Goal: Task Accomplishment & Management: Use online tool/utility

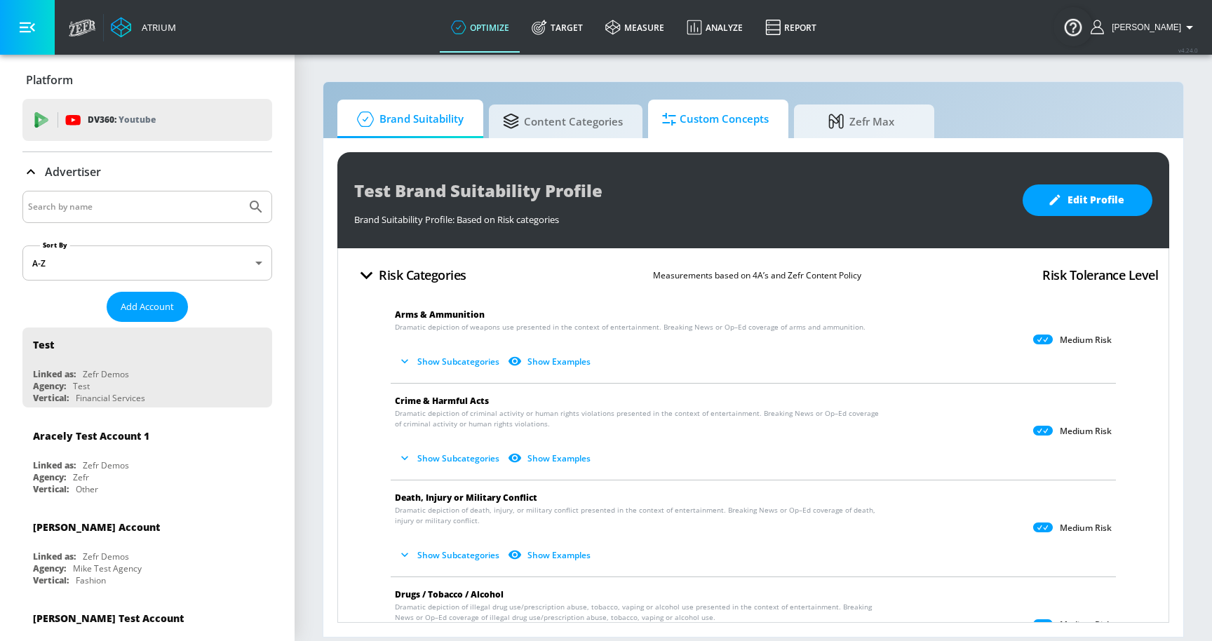
click at [723, 128] on span "Custom Concepts" at bounding box center [715, 119] width 107 height 34
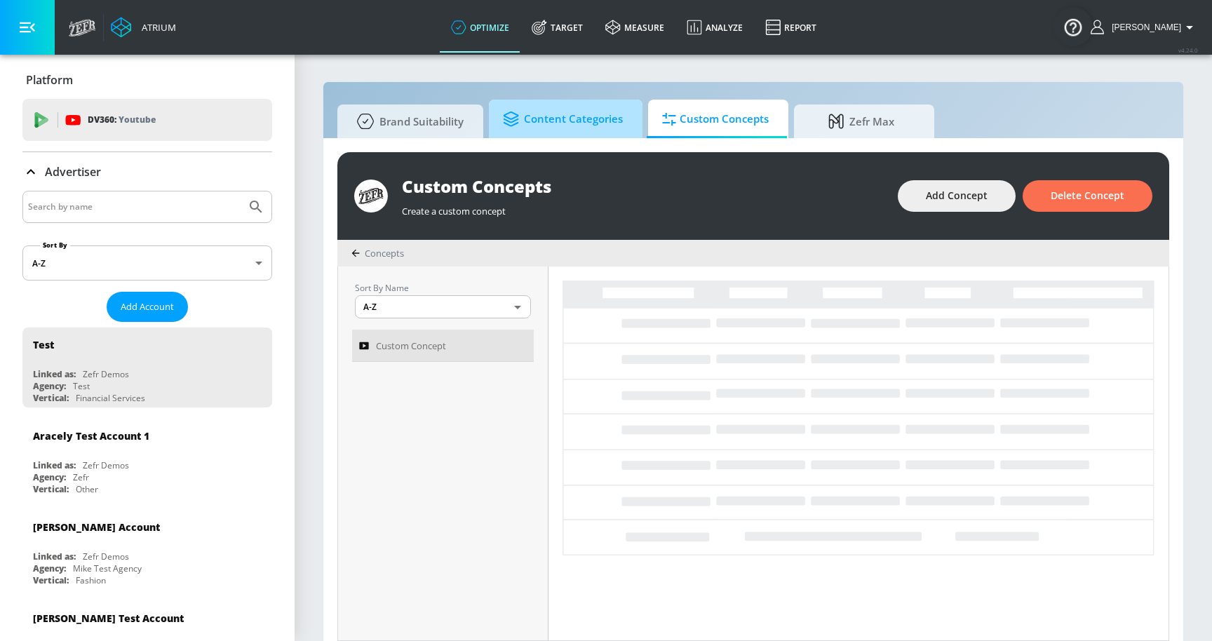
click at [563, 127] on span "Content Categories" at bounding box center [563, 119] width 120 height 34
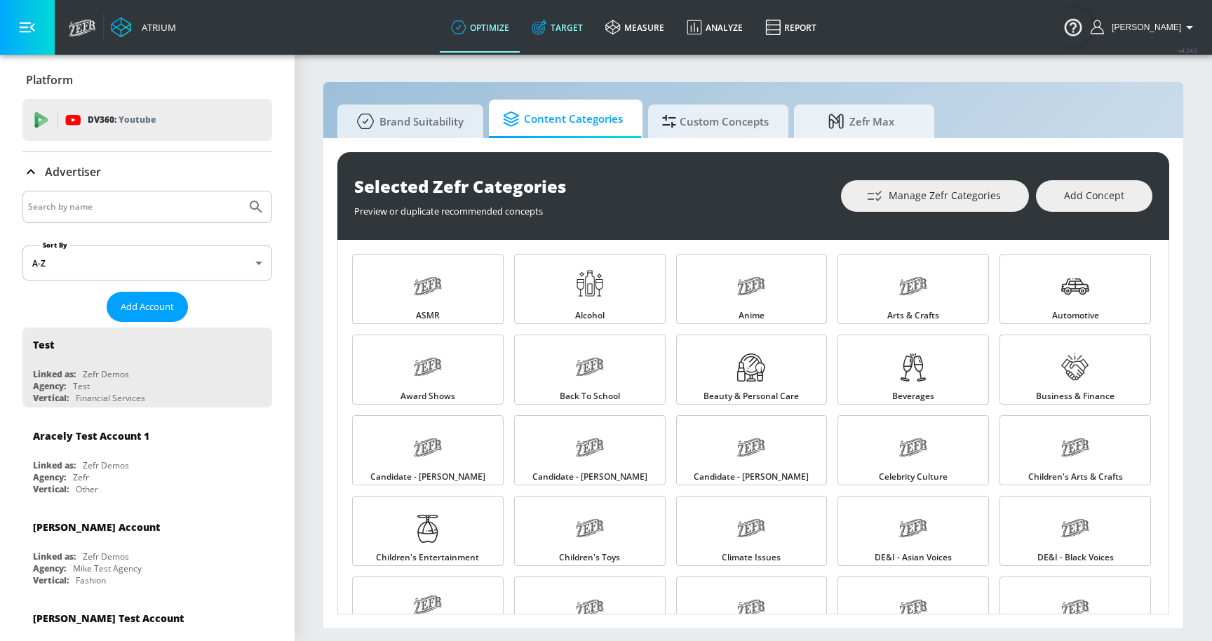
click at [592, 29] on link "Target" at bounding box center [557, 27] width 74 height 51
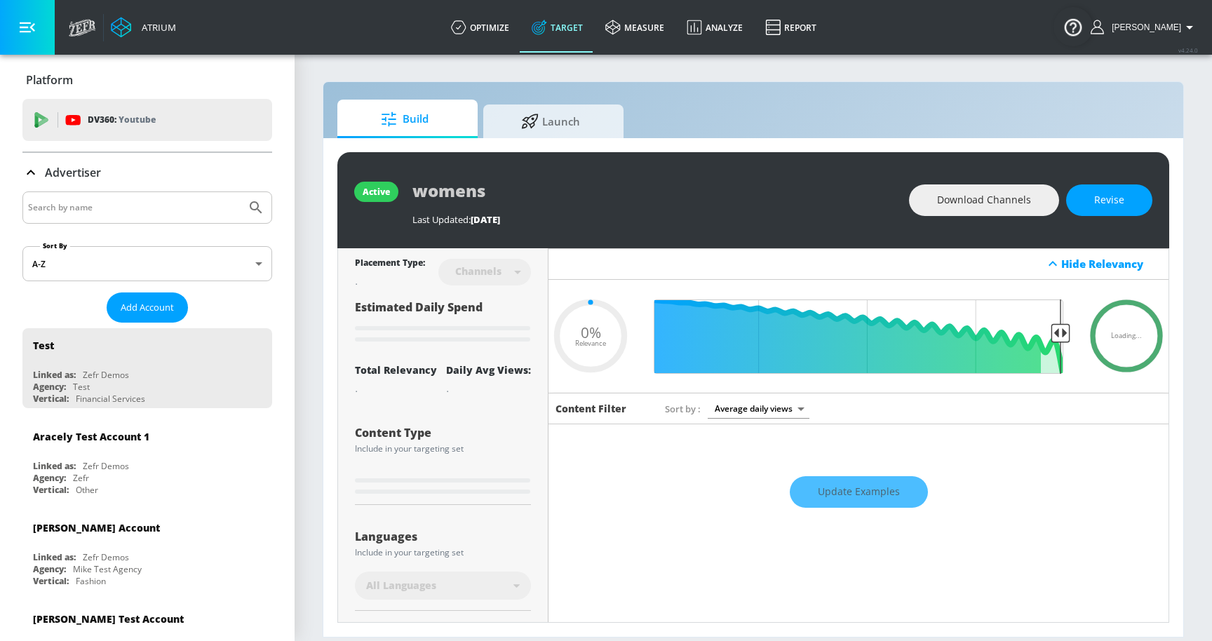
type input "0.05"
click at [556, 126] on span "Launch" at bounding box center [550, 119] width 107 height 34
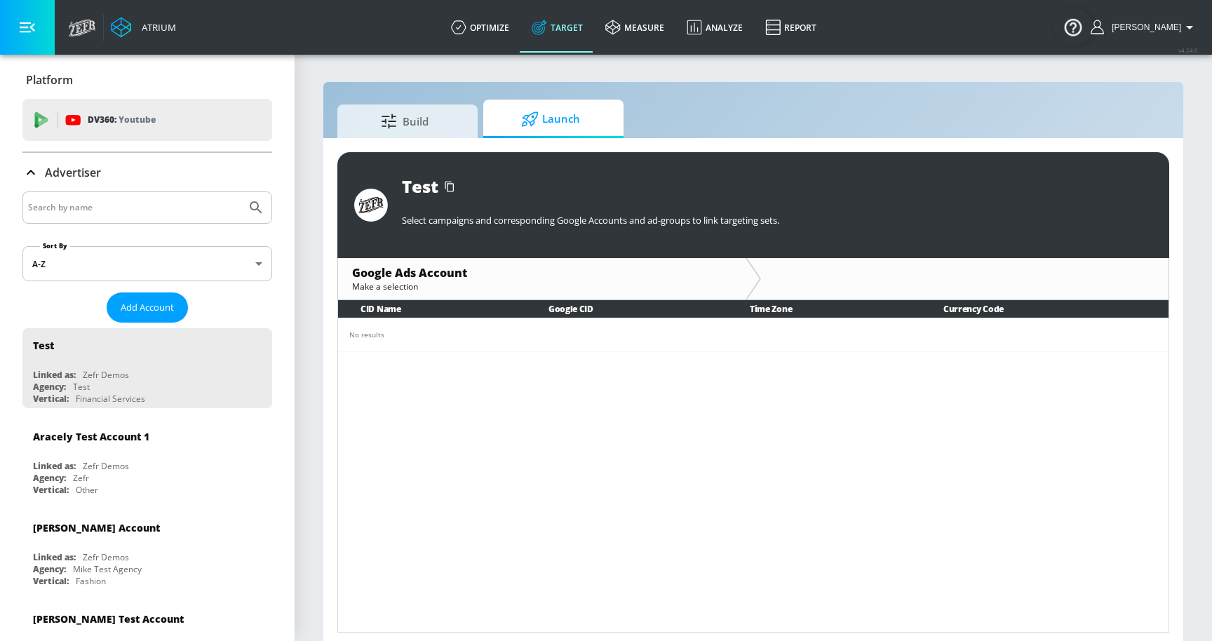
click at [170, 207] on input "Search by name" at bounding box center [134, 208] width 213 height 18
type input "co-pilot"
click at [241, 192] on button "Submit Search" at bounding box center [256, 207] width 31 height 31
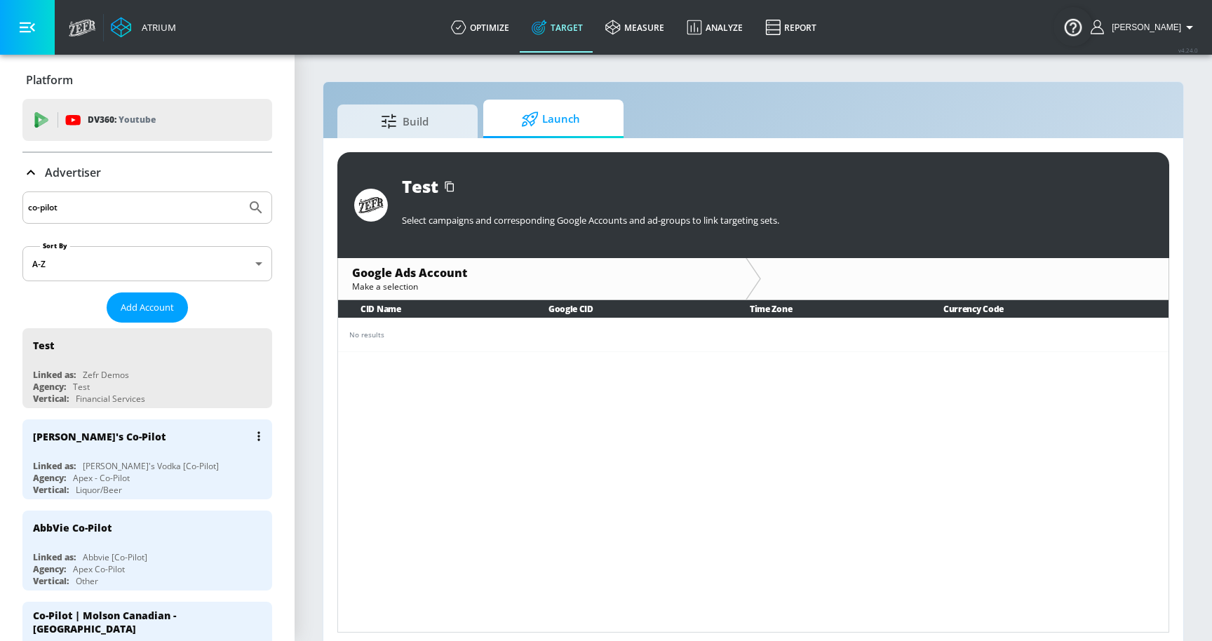
click at [146, 436] on div "[PERSON_NAME]'s Co-Pilot" at bounding box center [151, 436] width 236 height 34
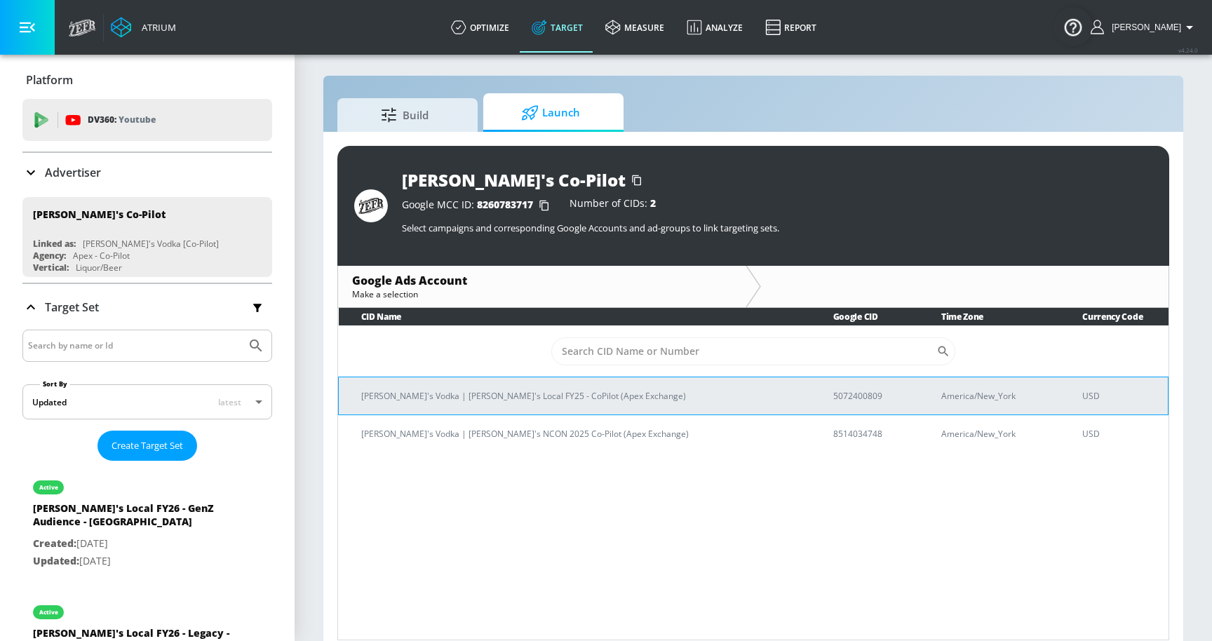
click at [570, 398] on p "[PERSON_NAME]'s Vodka | [PERSON_NAME]'s Local FY25 - CoPilot (Apex Exchange)" at bounding box center [580, 396] width 438 height 15
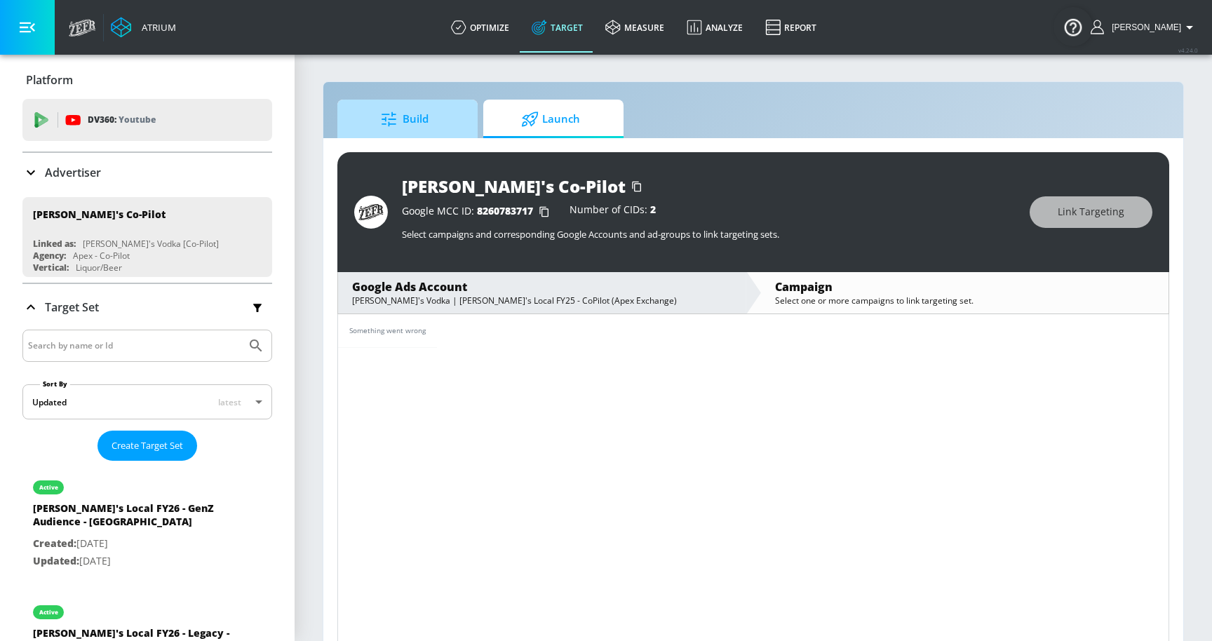
click at [446, 128] on span "Build" at bounding box center [404, 119] width 107 height 34
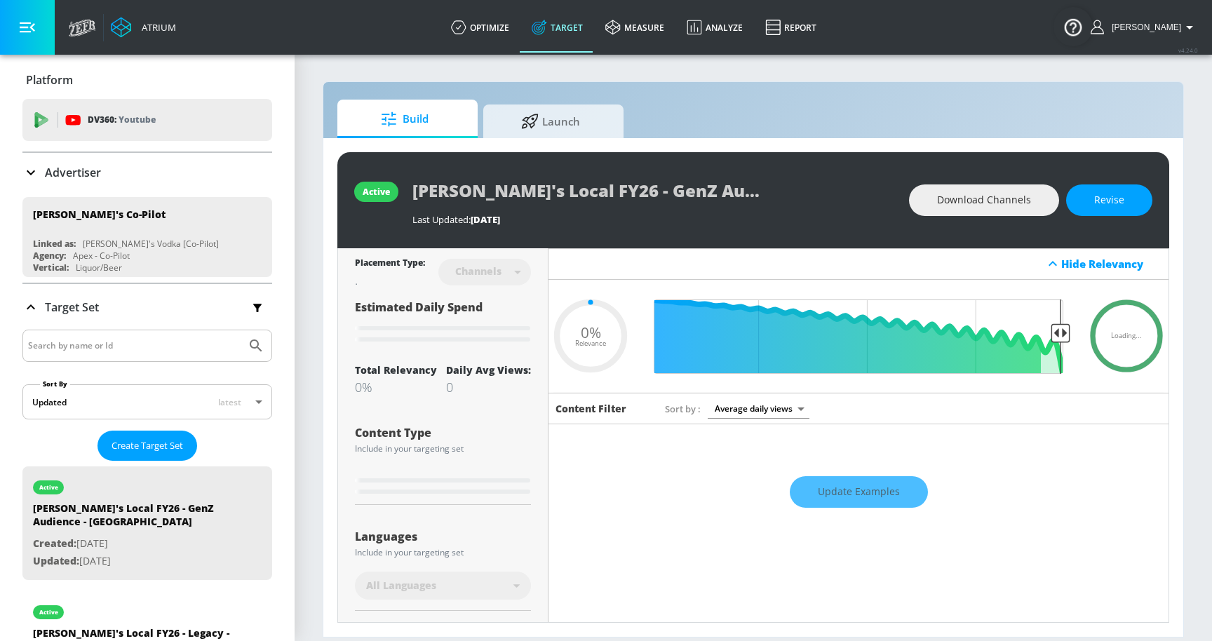
type input "0.05"
click at [565, 114] on span "Launch" at bounding box center [550, 119] width 107 height 34
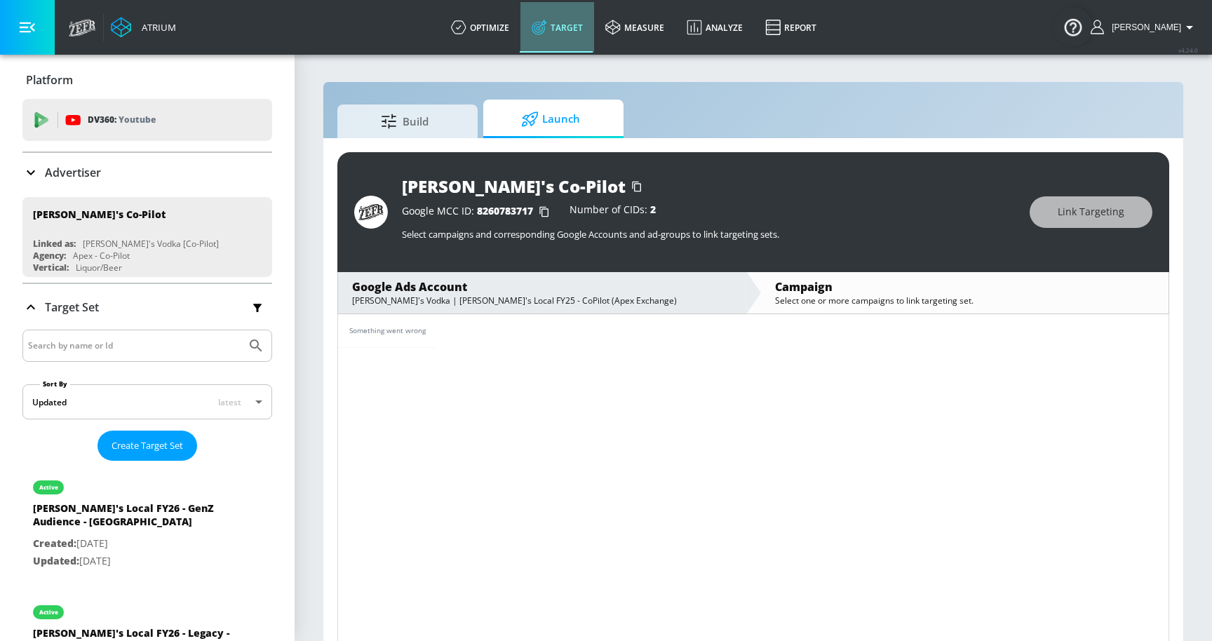
click at [592, 32] on link "Target" at bounding box center [557, 27] width 74 height 51
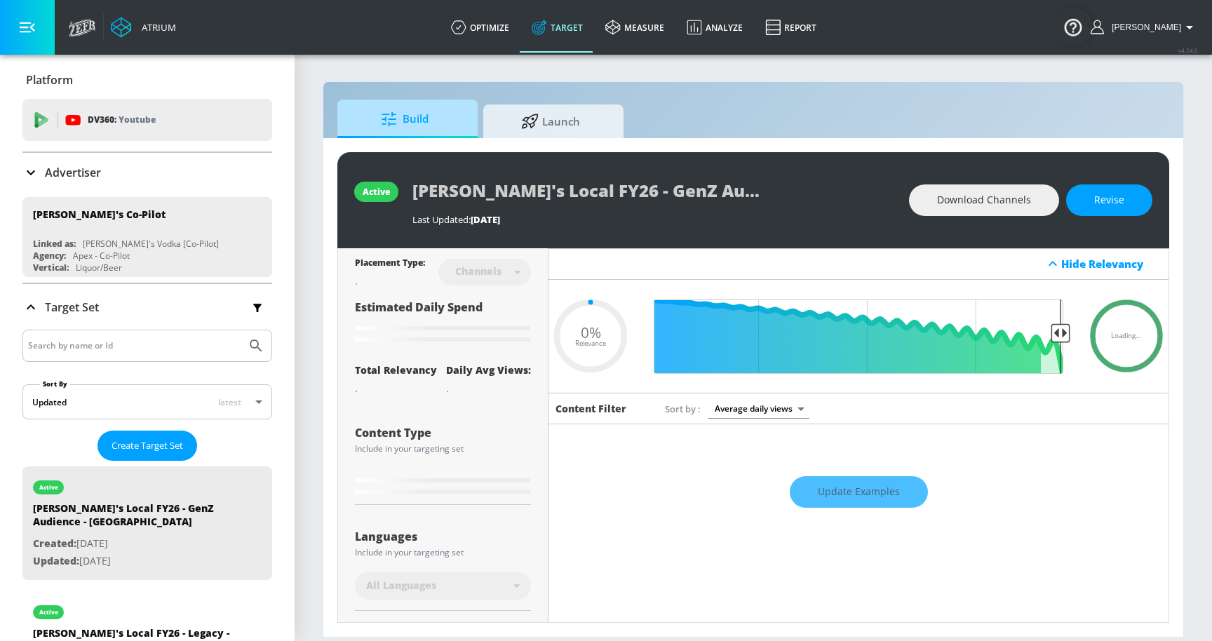
click at [432, 118] on span "Build" at bounding box center [404, 119] width 107 height 34
type input "0.05"
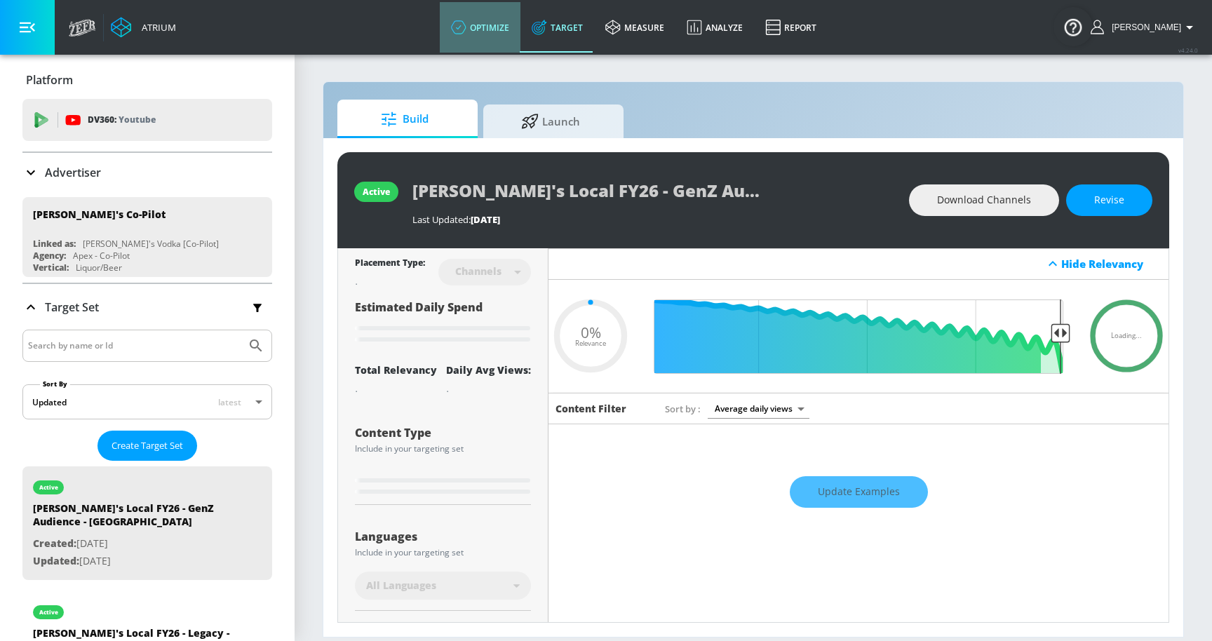
click at [507, 25] on link "optimize" at bounding box center [480, 27] width 81 height 51
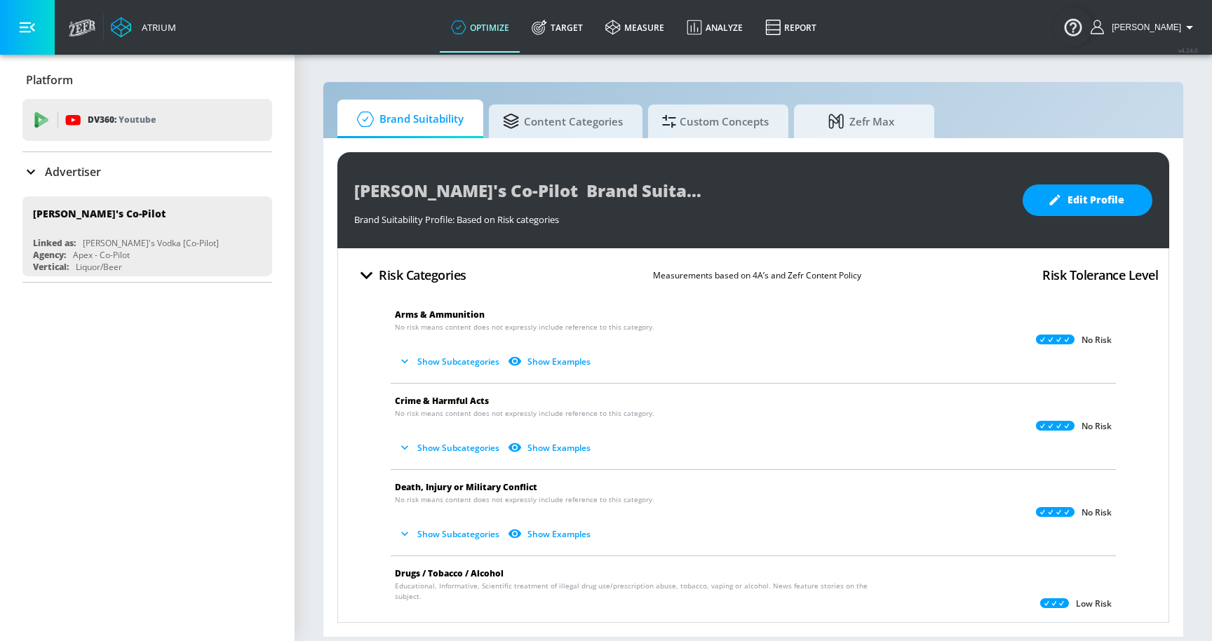
click at [180, 175] on div "Advertiser" at bounding box center [147, 171] width 250 height 17
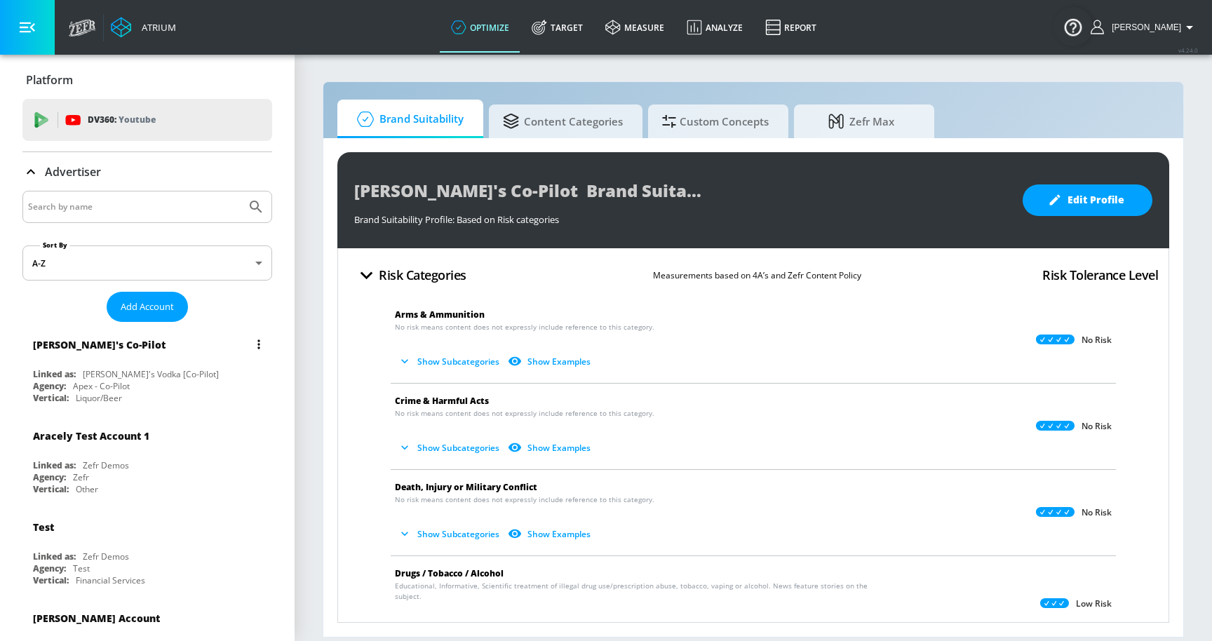
click at [203, 358] on div "[PERSON_NAME]'s Co-Pilot" at bounding box center [151, 345] width 236 height 34
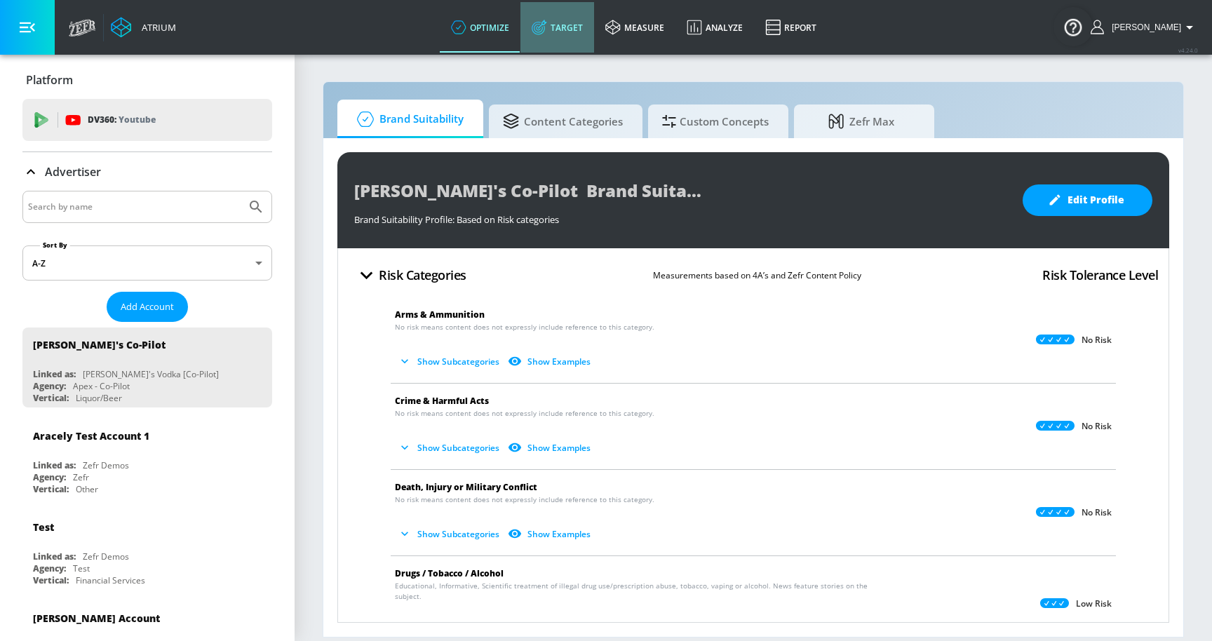
click at [592, 18] on link "Target" at bounding box center [557, 27] width 74 height 51
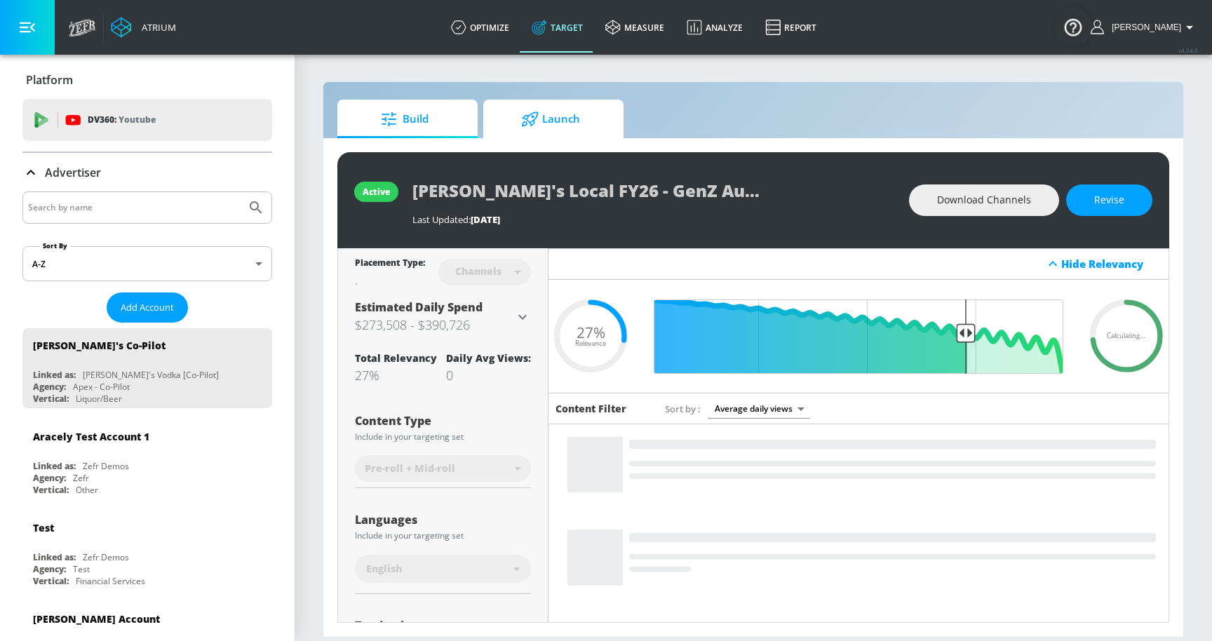
click at [563, 116] on span "Launch" at bounding box center [550, 119] width 107 height 34
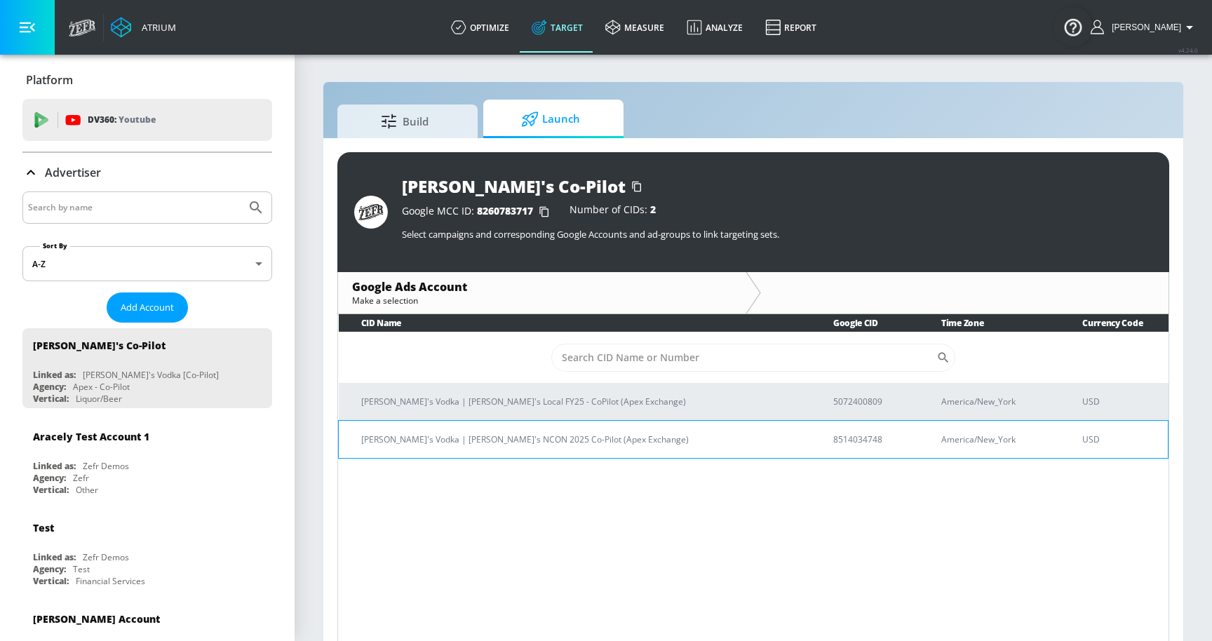
click at [461, 443] on p "[PERSON_NAME]'s Vodka | [PERSON_NAME]'s NCON 2025 Co-Pilot (Apex Exchange)" at bounding box center [580, 439] width 438 height 15
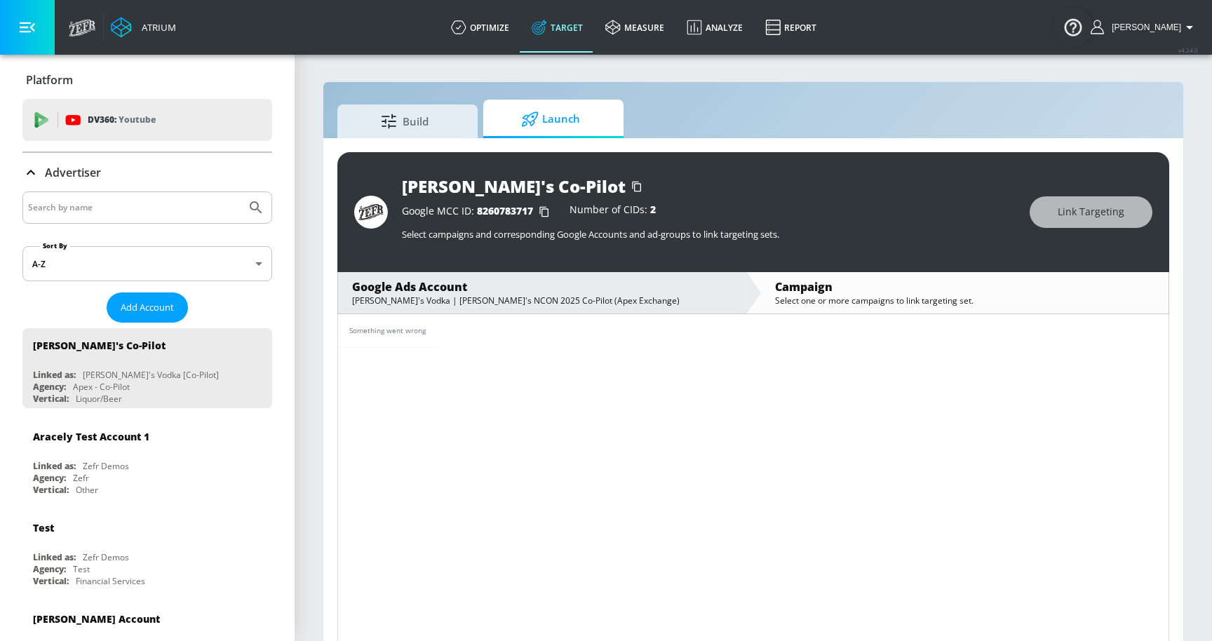
click at [188, 208] on input "Search by name" at bounding box center [134, 208] width 213 height 18
type input "co-pilot"
click at [241, 192] on button "Submit Search" at bounding box center [256, 207] width 31 height 31
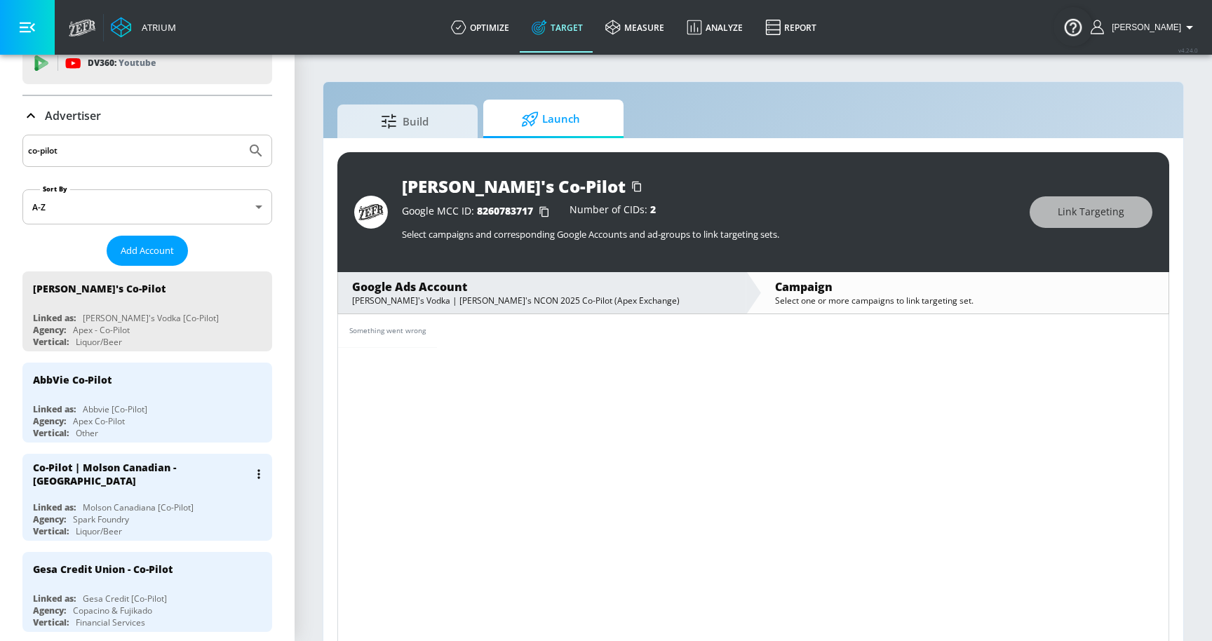
scroll to position [58, 0]
click at [158, 485] on div "Co-Pilot | Molson Canadian - [GEOGRAPHIC_DATA] Linked as: Molson Canadiana [Co-…" at bounding box center [147, 495] width 250 height 87
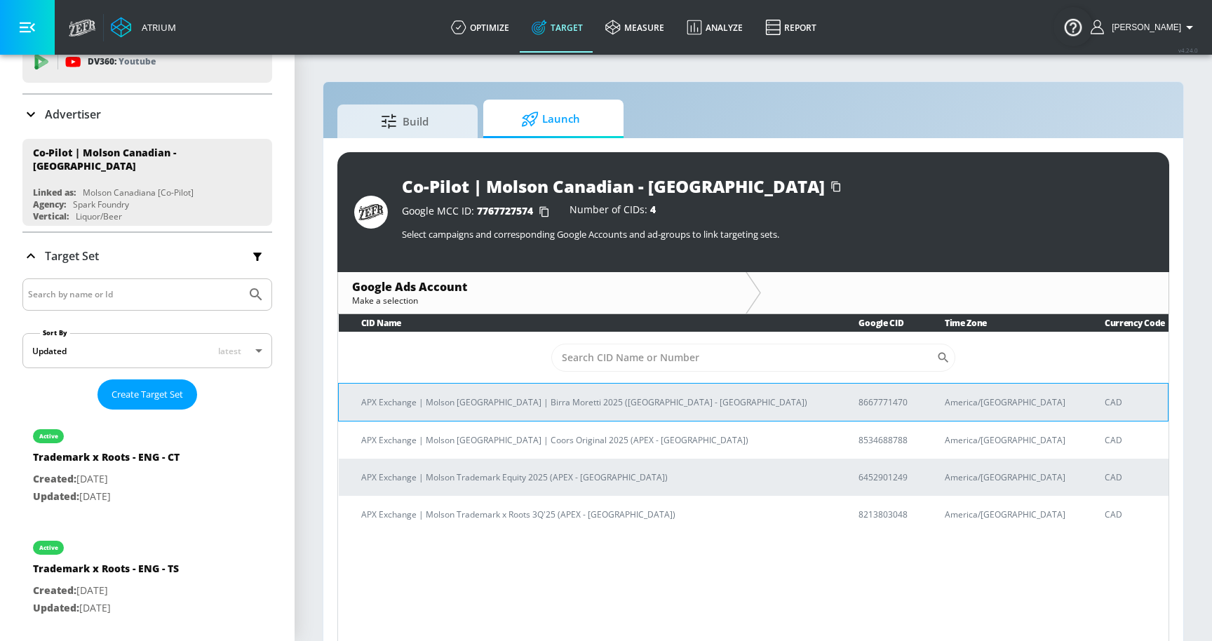
click at [537, 408] on p "APX Exchange | Molson [GEOGRAPHIC_DATA] | Birra Moretti 2025 ([GEOGRAPHIC_DATA]…" at bounding box center [593, 402] width 464 height 15
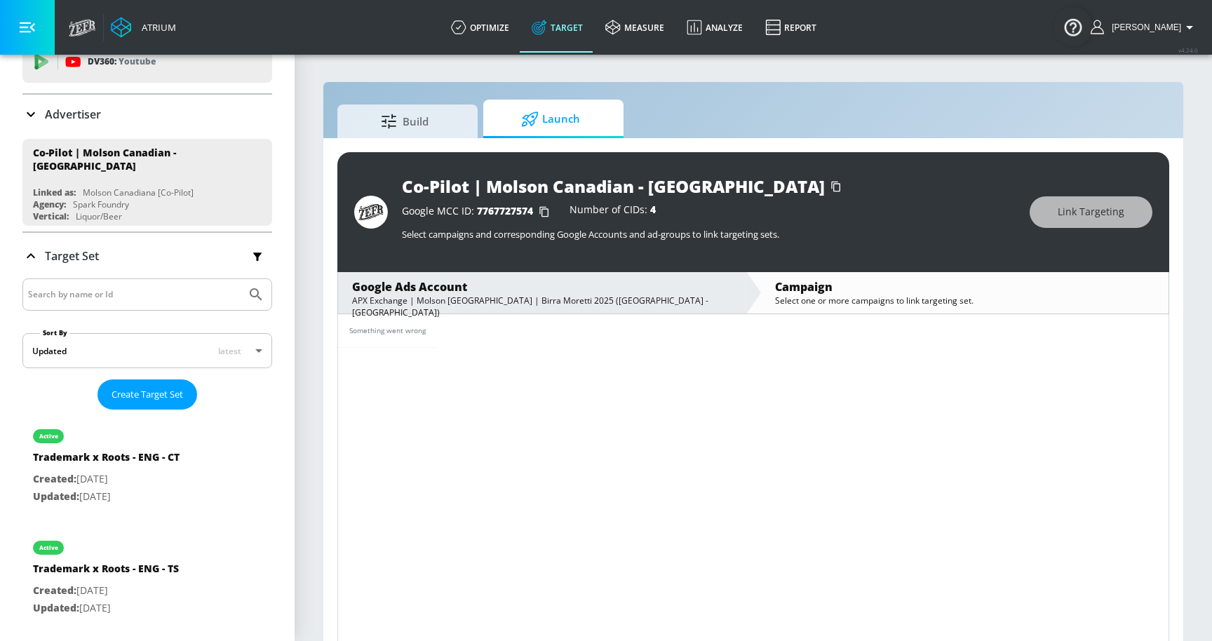
click at [537, 409] on div "Something went wrong" at bounding box center [753, 480] width 832 height 333
click at [424, 119] on span "Build" at bounding box center [404, 119] width 107 height 34
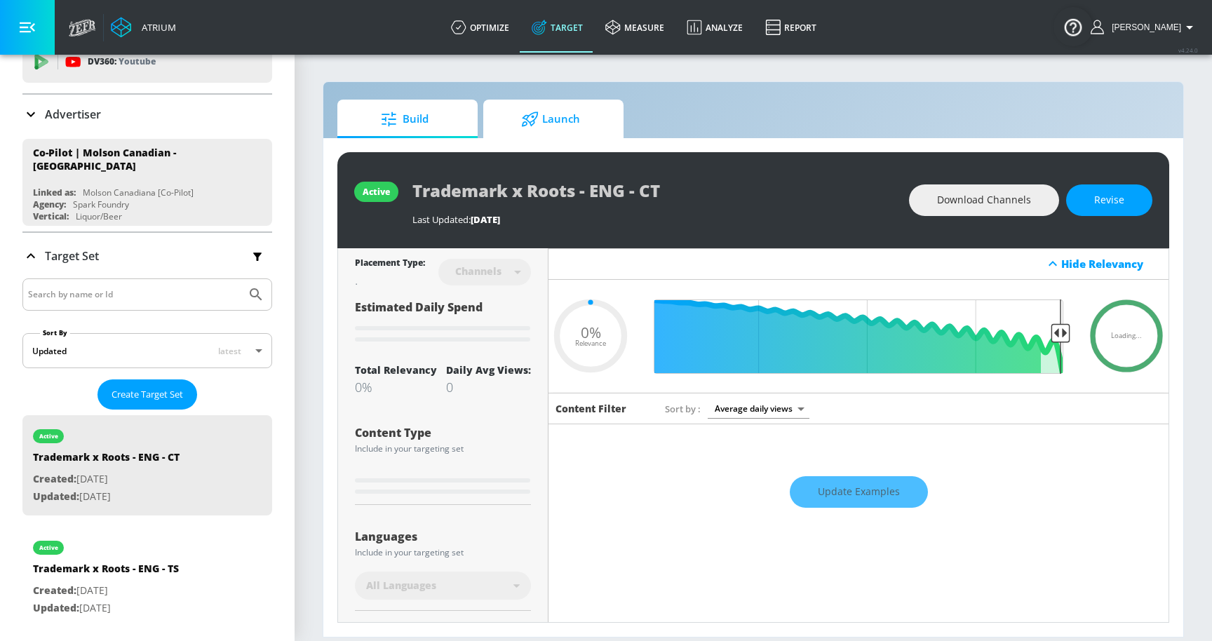
type input "0.05"
click at [568, 112] on span "Launch" at bounding box center [550, 119] width 107 height 34
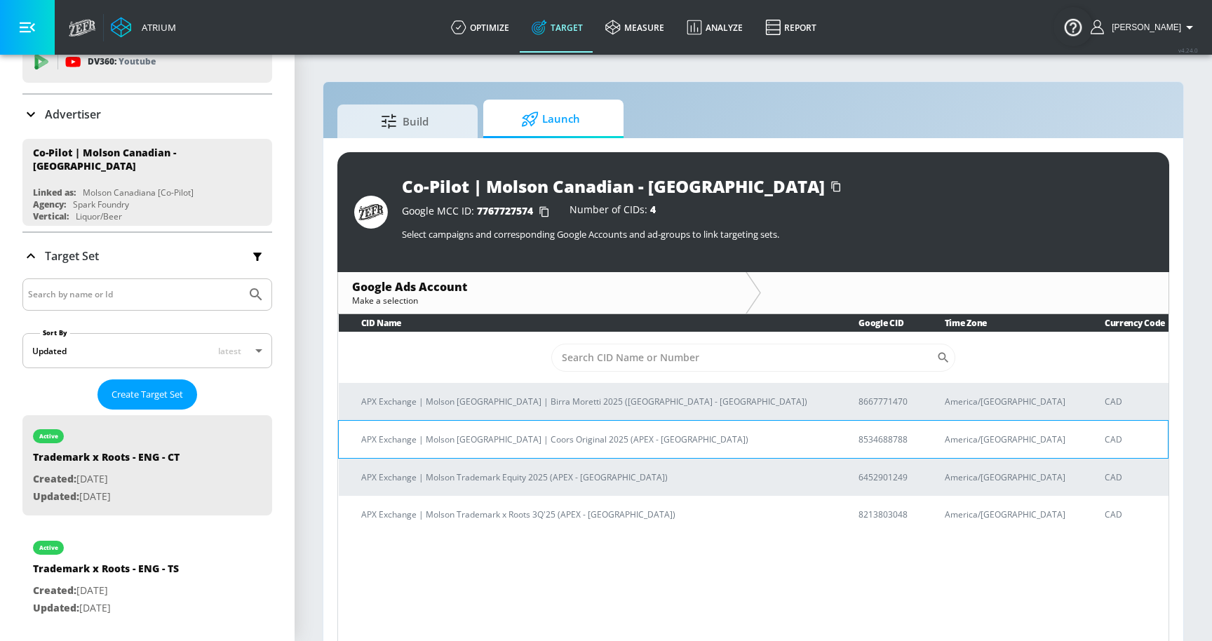
click at [511, 434] on p "APX Exchange | Molson [GEOGRAPHIC_DATA] | Coors Original 2025 (APEX - [GEOGRAPH…" at bounding box center [593, 439] width 464 height 15
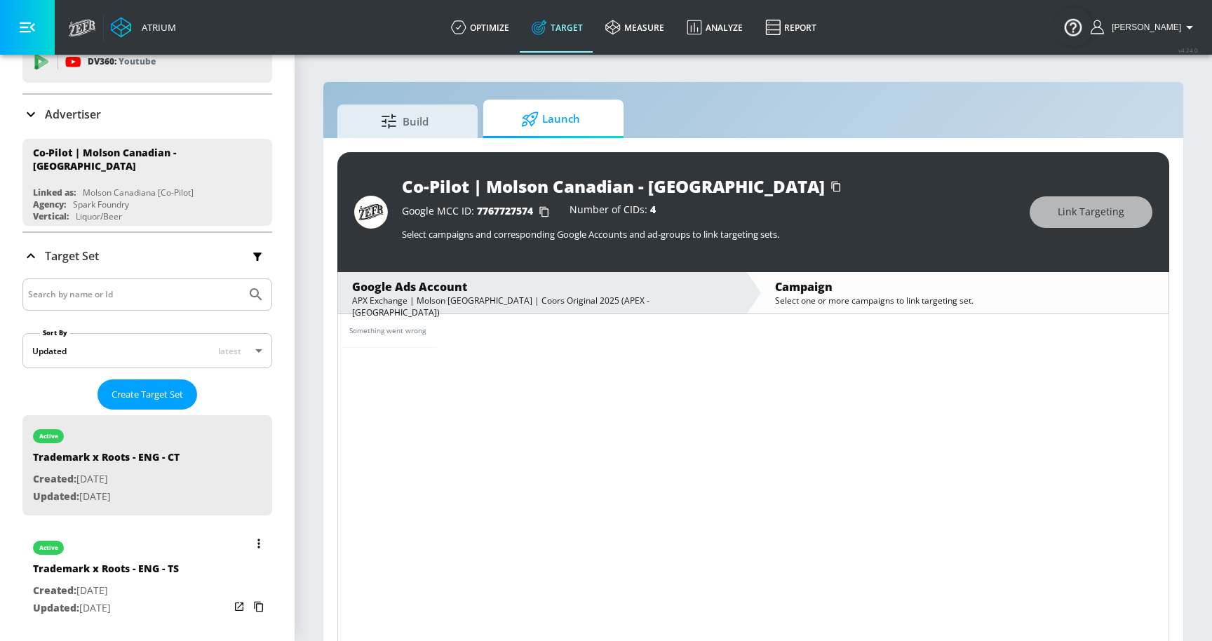
click at [81, 588] on p "Created: [DATE]" at bounding box center [106, 591] width 146 height 18
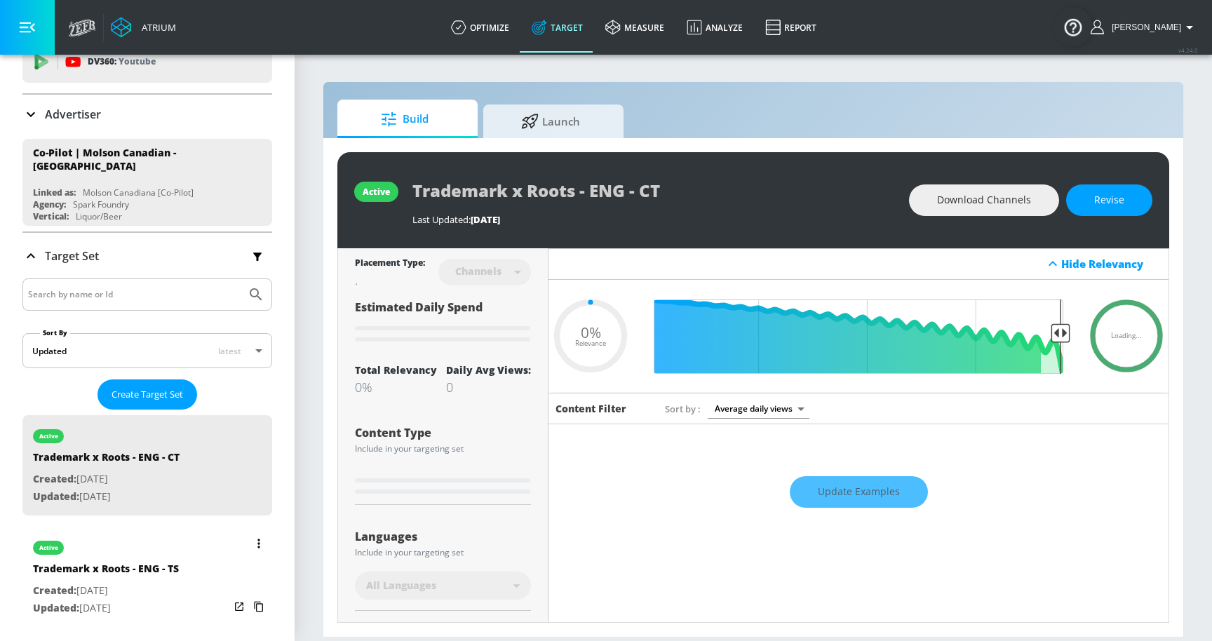
type input "0.05"
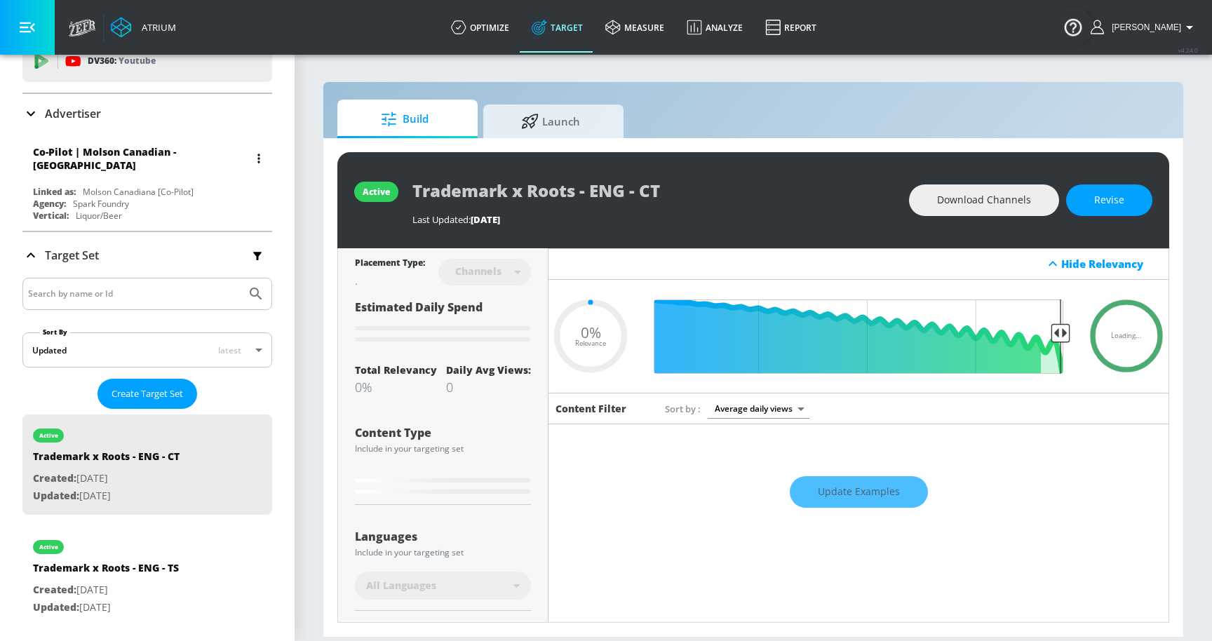
click at [156, 186] on div "Molson Canadiana [Co-Pilot]" at bounding box center [138, 192] width 111 height 12
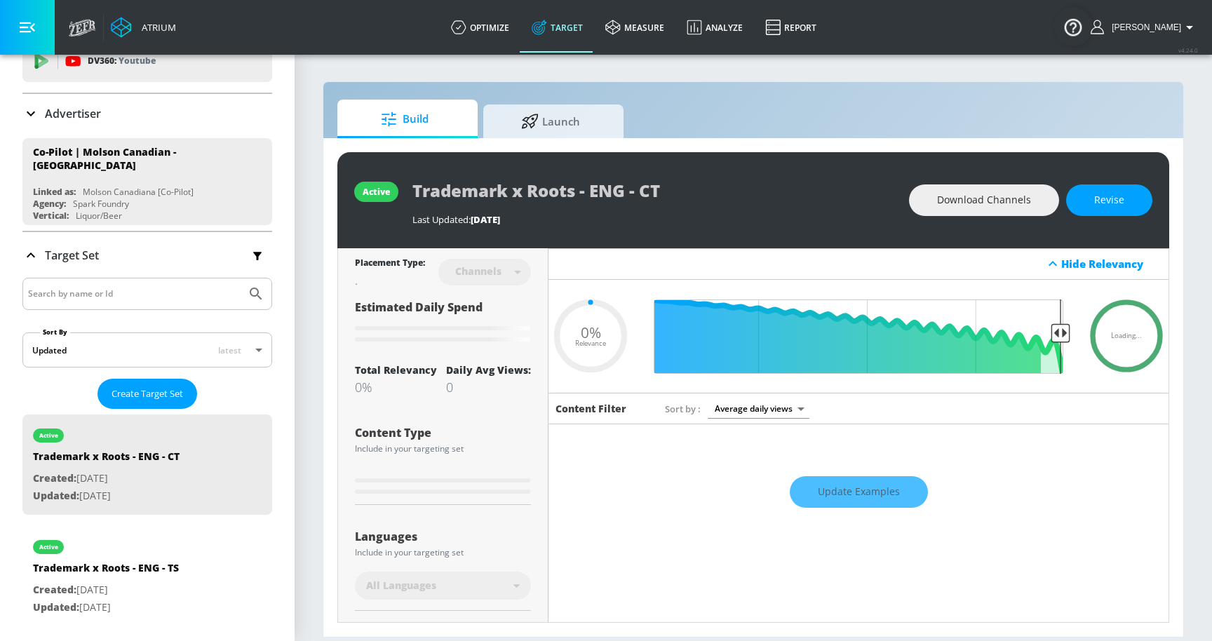
click at [530, 95] on div "Build Launch active Trademark x Roots - ENG - CT Last Updated: [DATE] Download …" at bounding box center [753, 359] width 861 height 556
click at [529, 119] on icon at bounding box center [530, 119] width 18 height 15
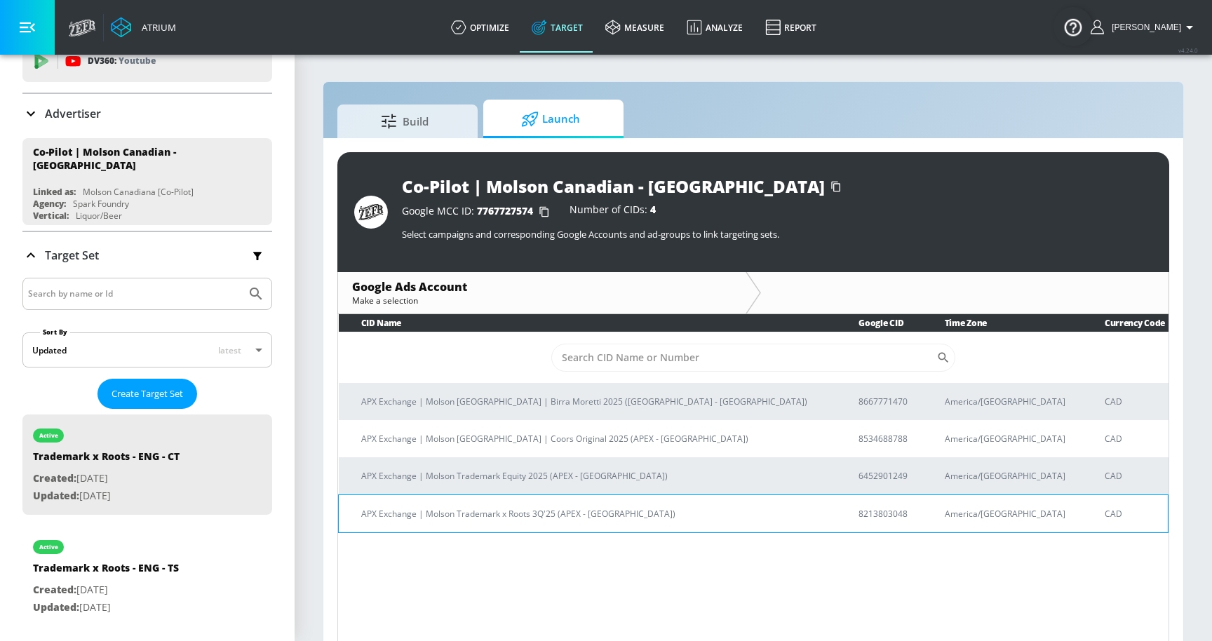
click at [567, 513] on p "APX Exchange | Molson Trademark x Roots 3Q'25 (APEX - [GEOGRAPHIC_DATA])" at bounding box center [593, 513] width 464 height 15
